Goal: Information Seeking & Learning: Learn about a topic

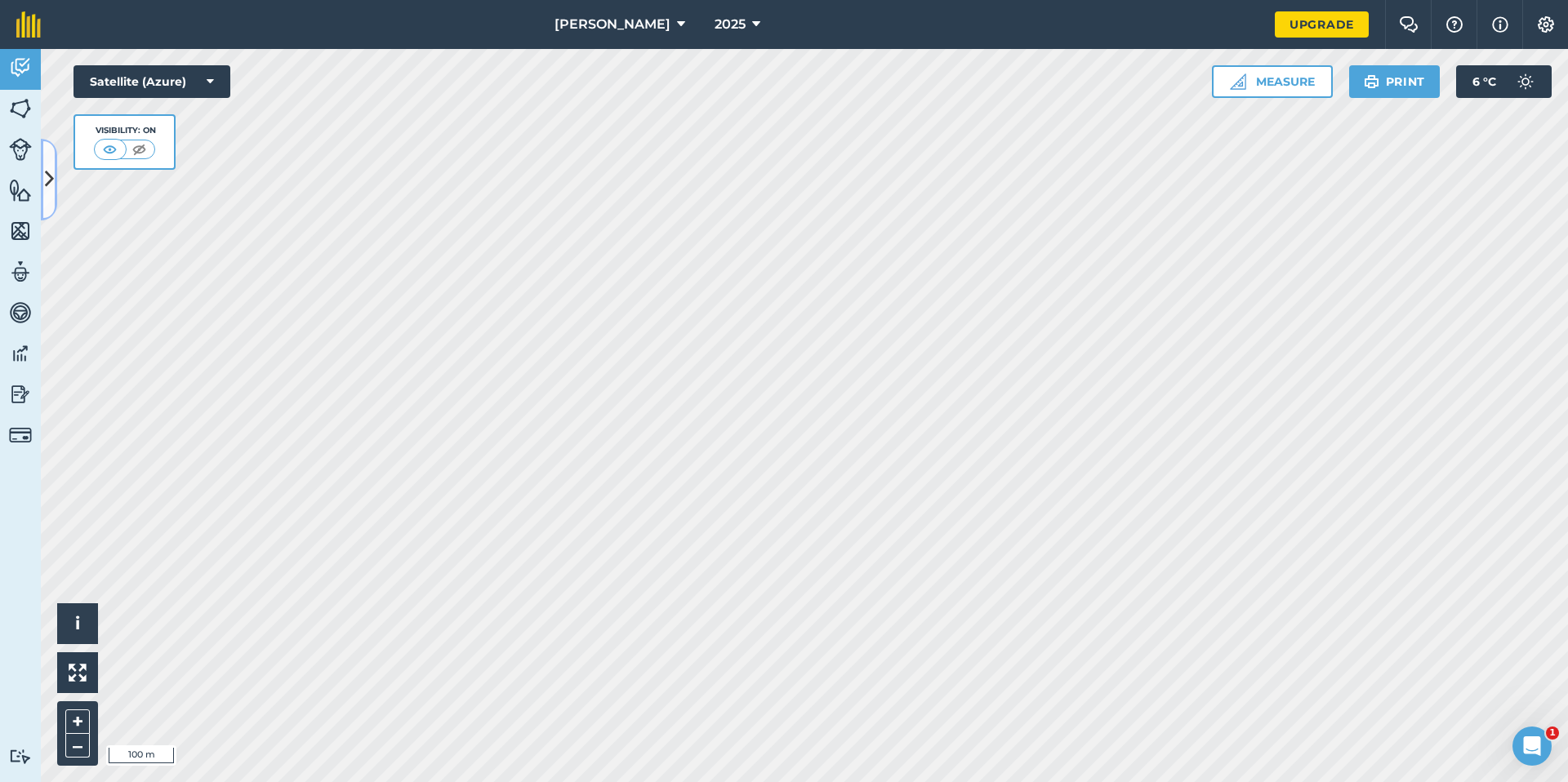
click at [52, 164] on icon at bounding box center [49, 179] width 9 height 29
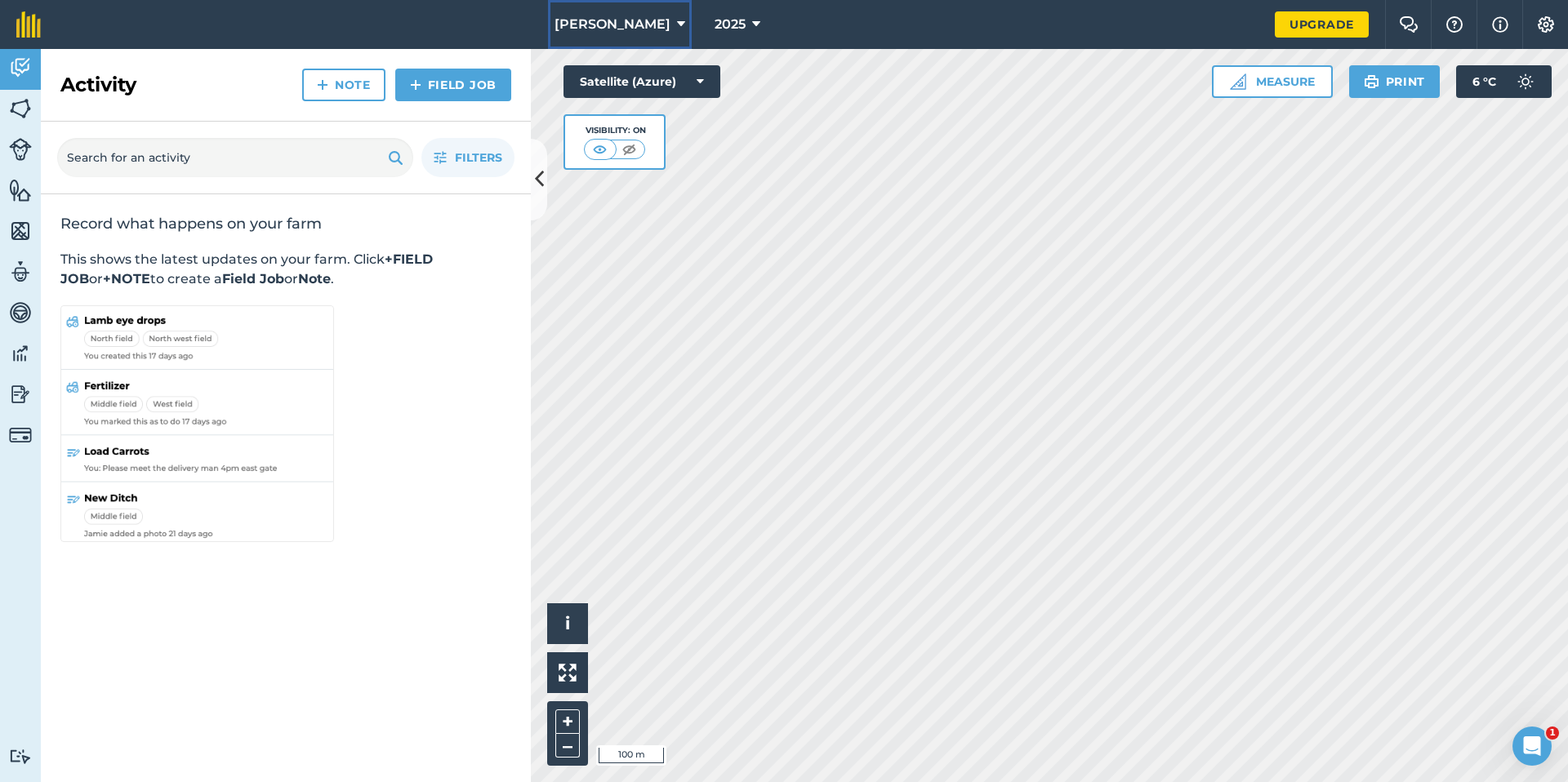
click at [647, 23] on span "[PERSON_NAME]" at bounding box center [612, 24] width 116 height 19
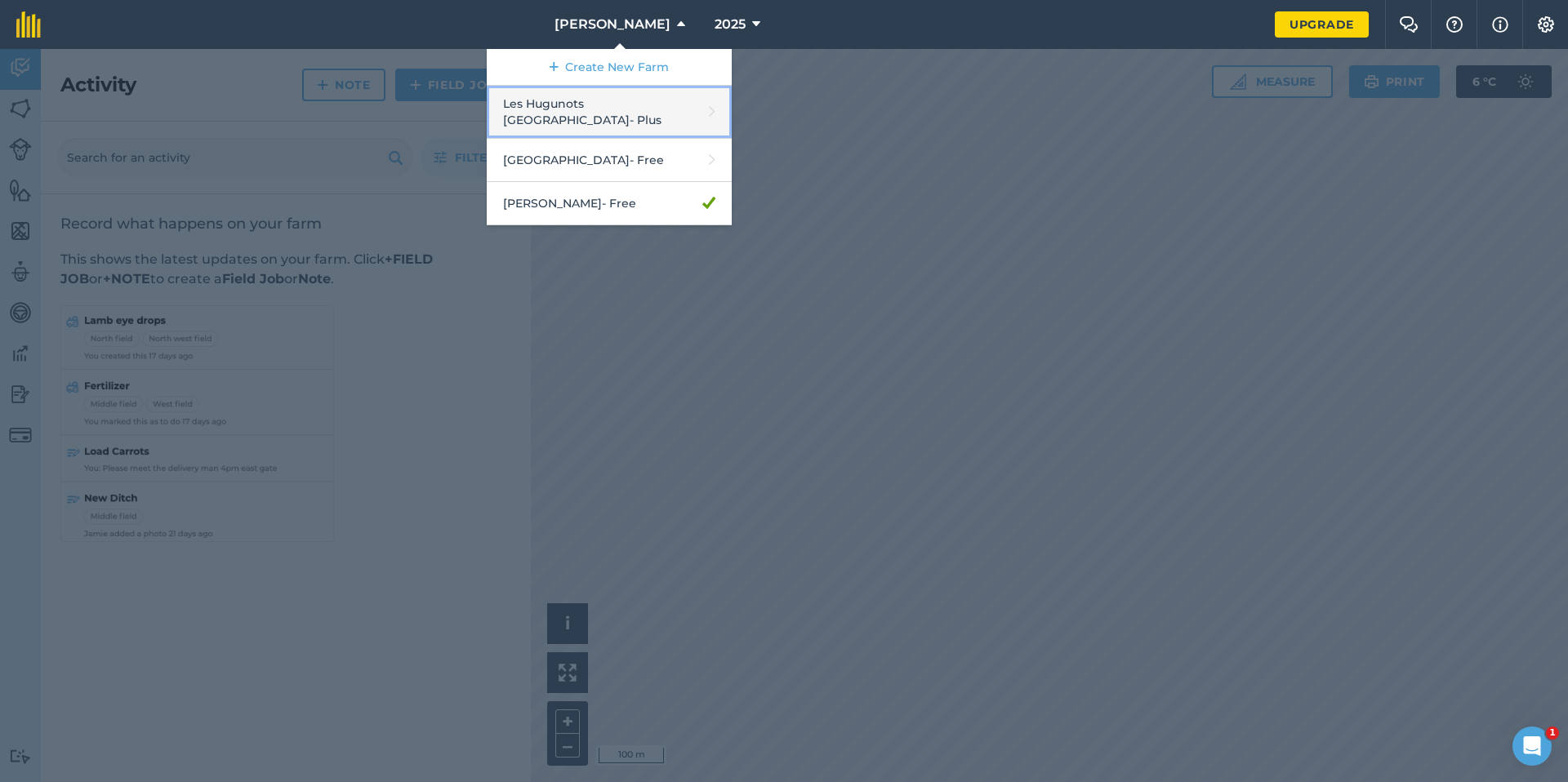
click at [633, 105] on link "Les Hugunots Heidelberg - Plus" at bounding box center [609, 112] width 245 height 53
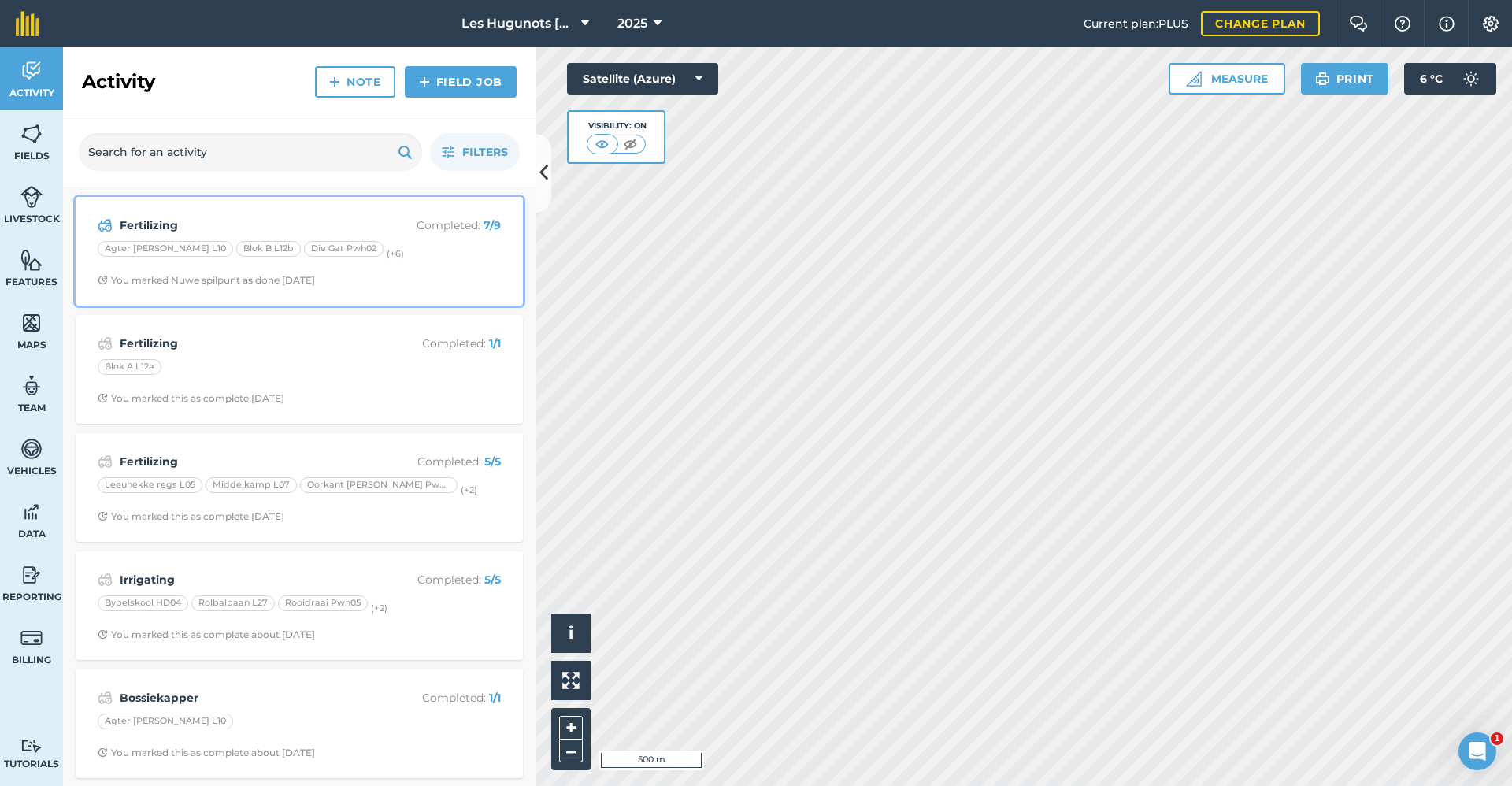
drag, startPoint x: 324, startPoint y: 220, endPoint x: 421, endPoint y: 201, distance: 98.8
click at [325, 219] on strong "Fertilizing" at bounding box center [244, 224] width 249 height 17
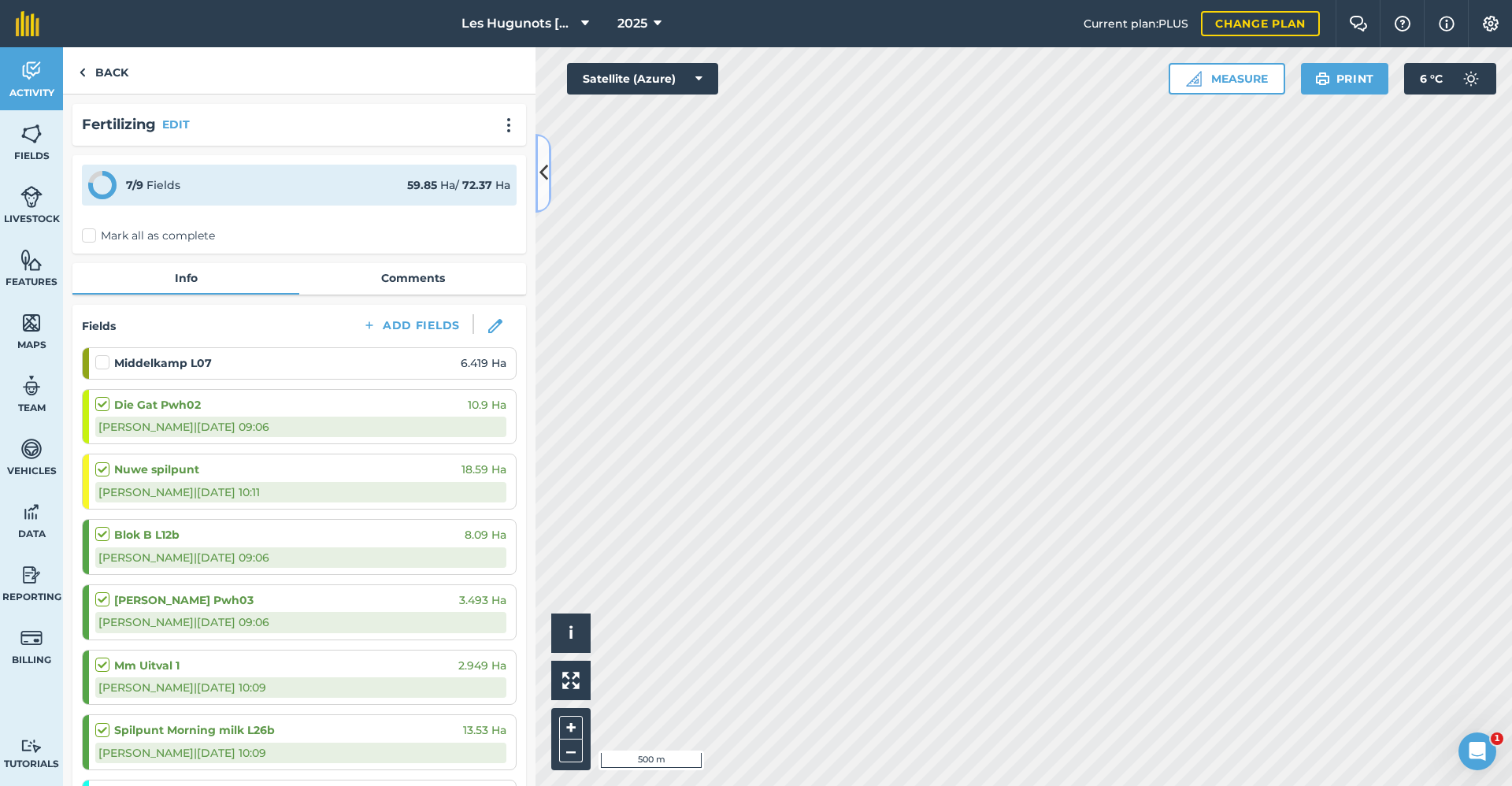
click at [545, 166] on icon at bounding box center [543, 172] width 9 height 28
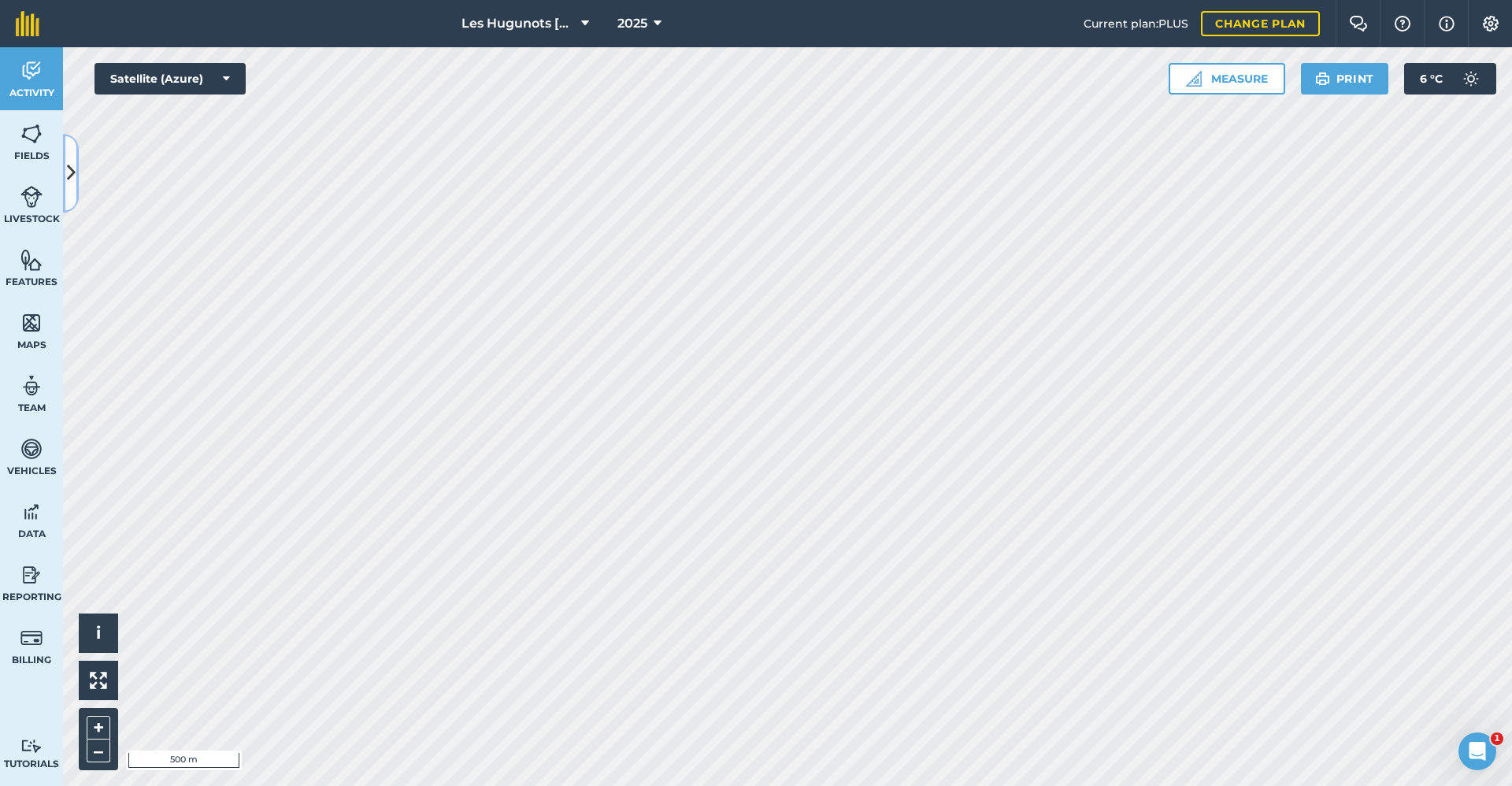
click at [70, 200] on button at bounding box center [70, 172] width 15 height 79
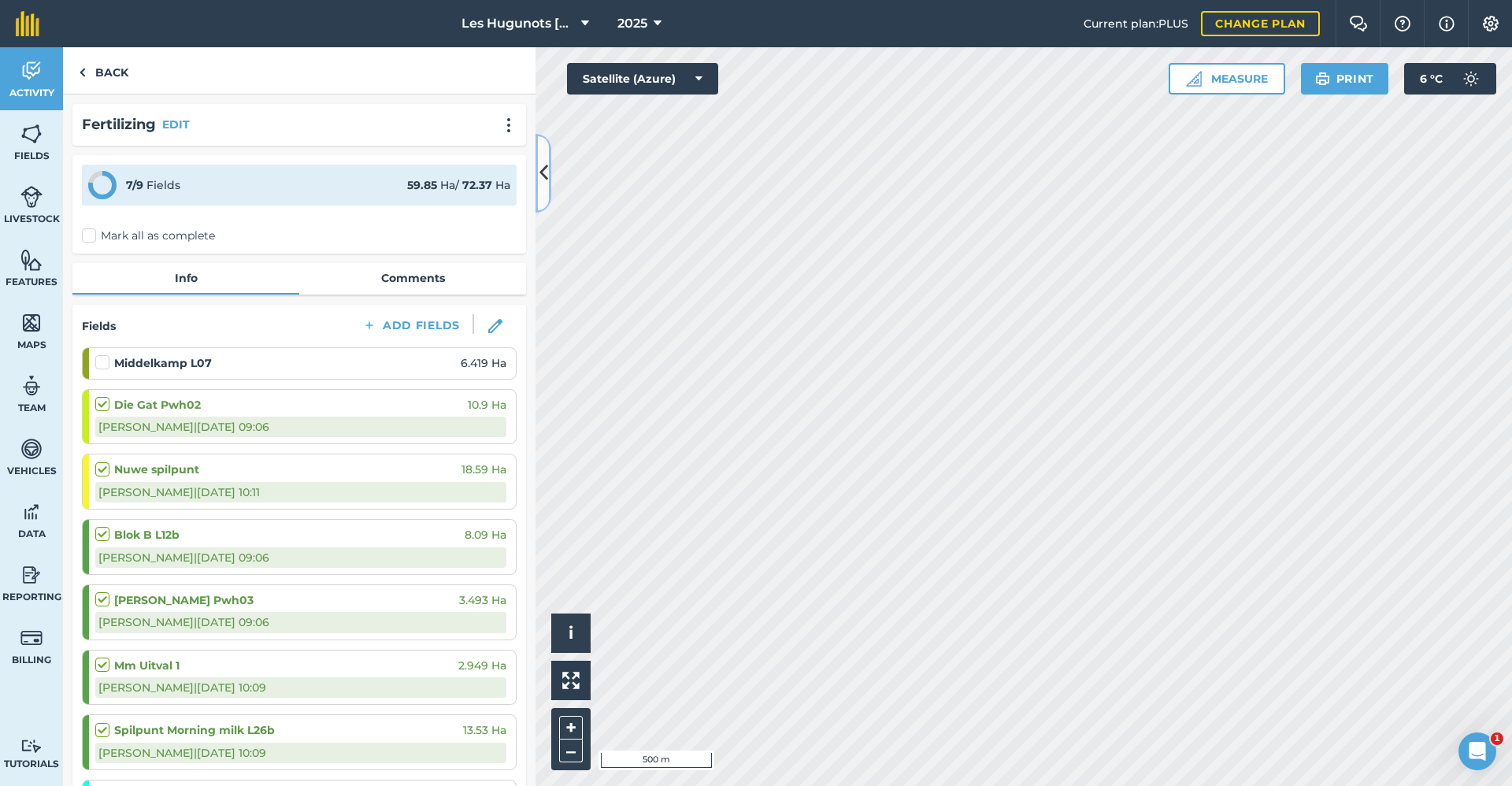
click at [540, 175] on icon at bounding box center [543, 172] width 9 height 28
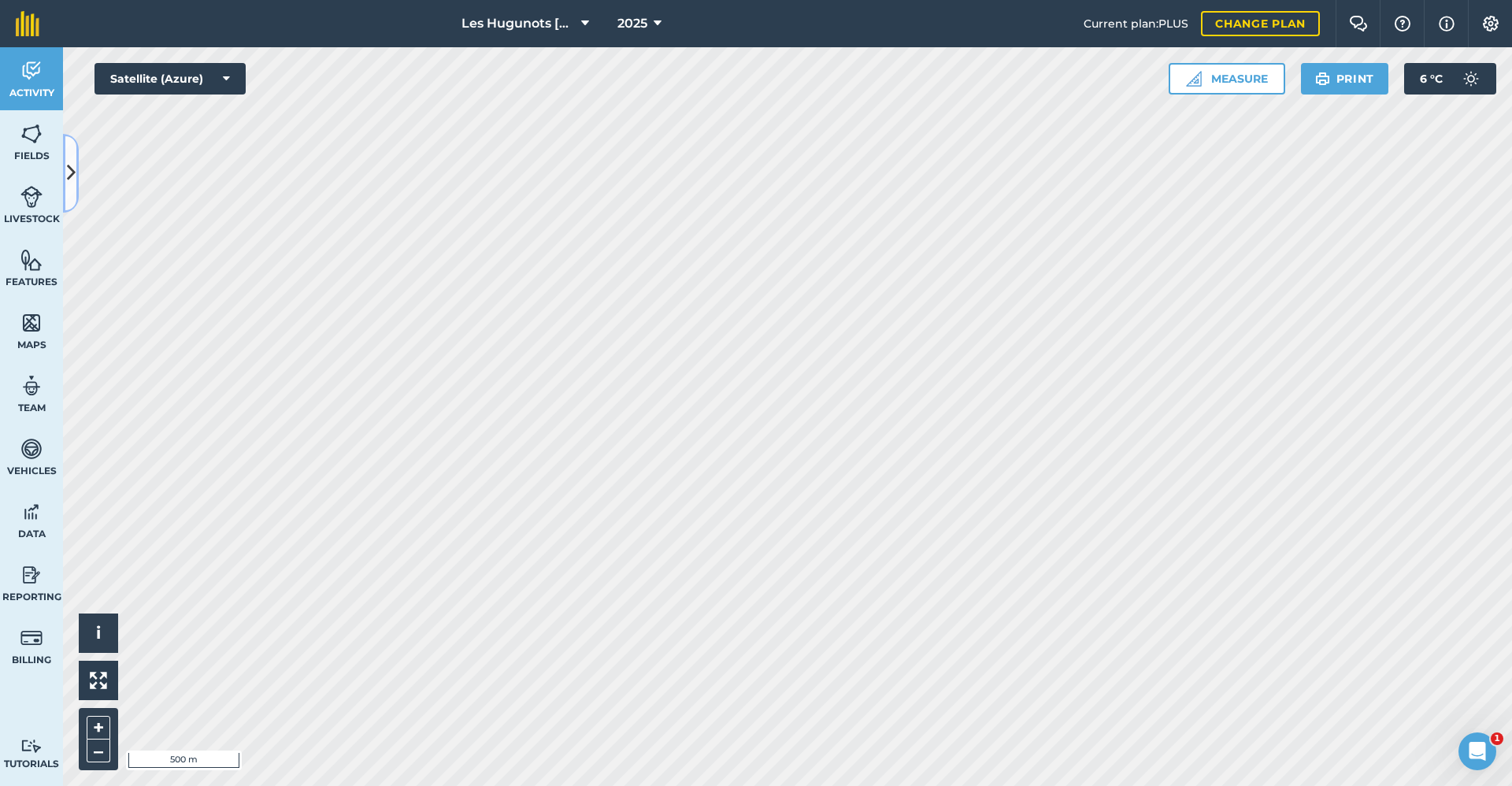
click at [71, 188] on button at bounding box center [70, 172] width 15 height 79
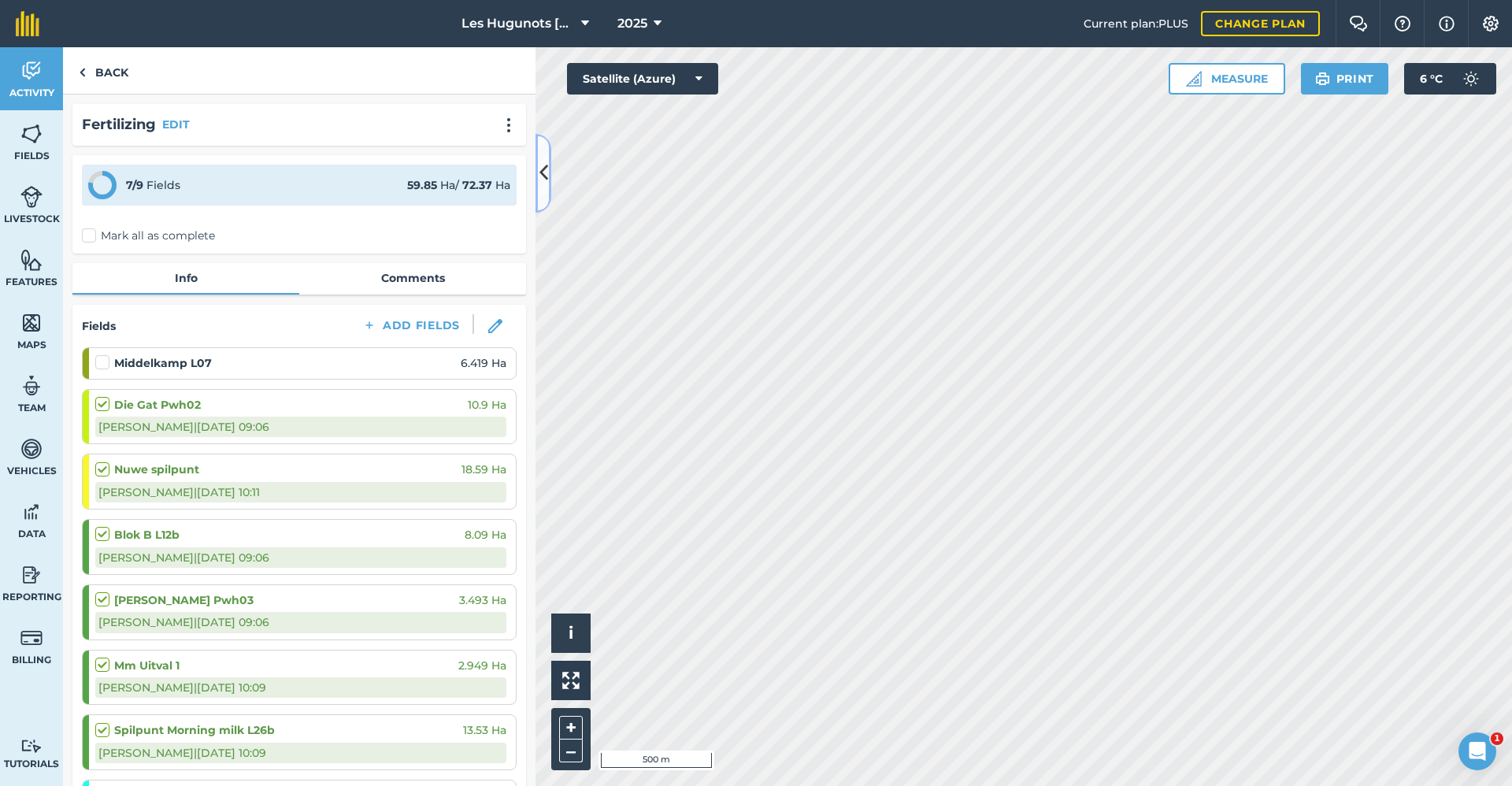
click at [545, 172] on icon at bounding box center [543, 172] width 9 height 28
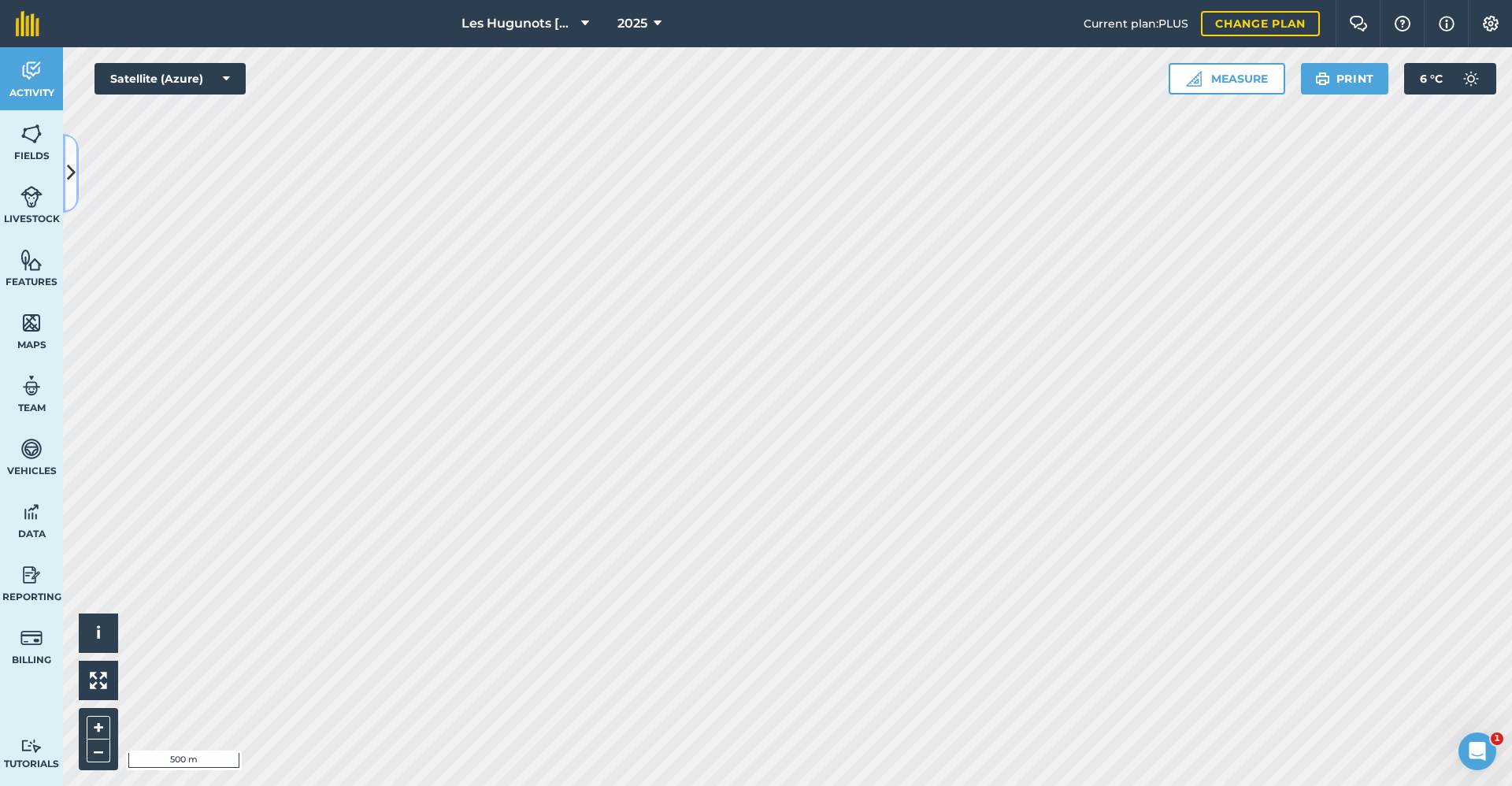
click at [67, 176] on icon at bounding box center [71, 172] width 9 height 28
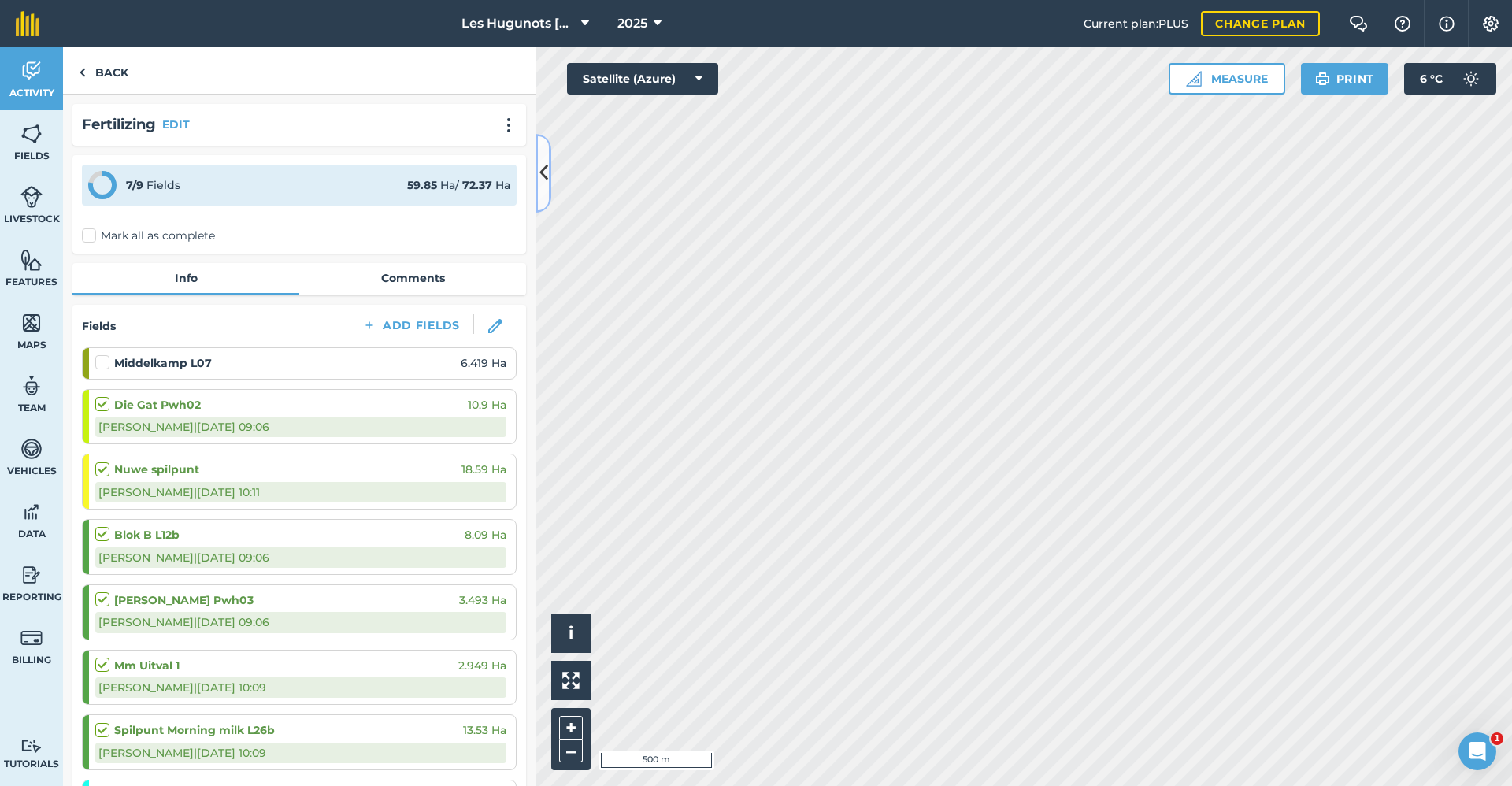
click at [550, 176] on button at bounding box center [542, 172] width 15 height 79
